Goal: Information Seeking & Learning: Learn about a topic

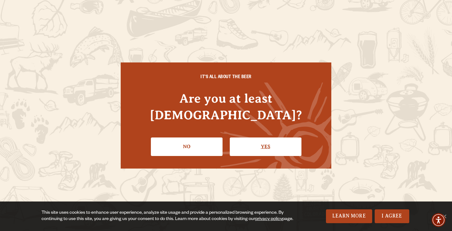
click at [276, 140] on link "Yes" at bounding box center [266, 147] width 72 height 18
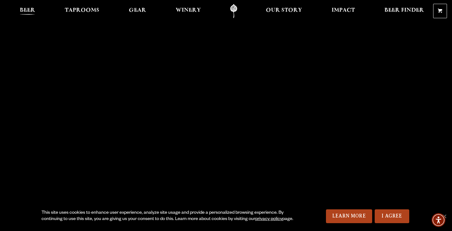
click at [29, 10] on span "Beer" at bounding box center [27, 10] width 15 height 5
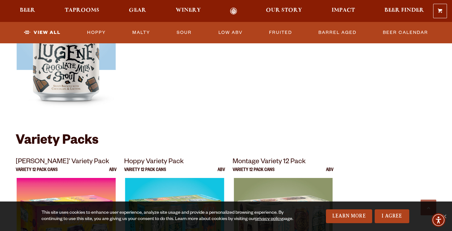
scroll to position [1195, 0]
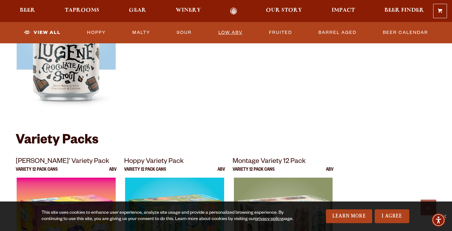
click at [228, 34] on link "Low ABV" at bounding box center [230, 32] width 29 height 14
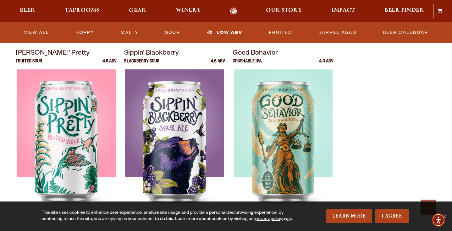
scroll to position [403, 0]
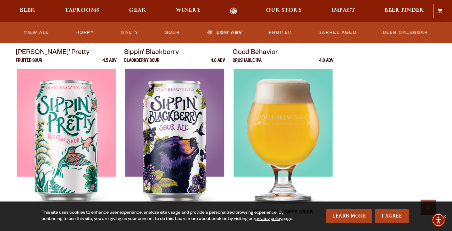
click at [287, 131] on img at bounding box center [282, 147] width 99 height 157
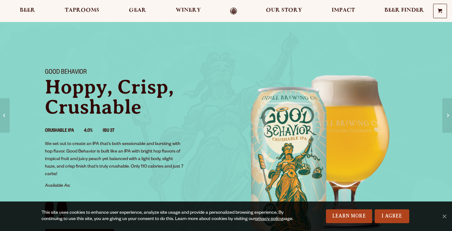
scroll to position [66, 0]
